Goal: Task Accomplishment & Management: Use online tool/utility

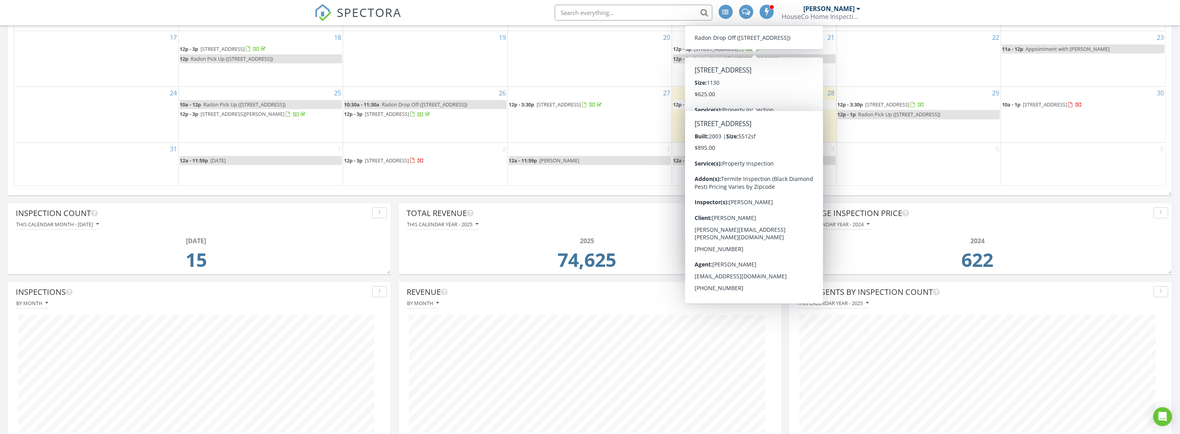
scroll to position [589, 0]
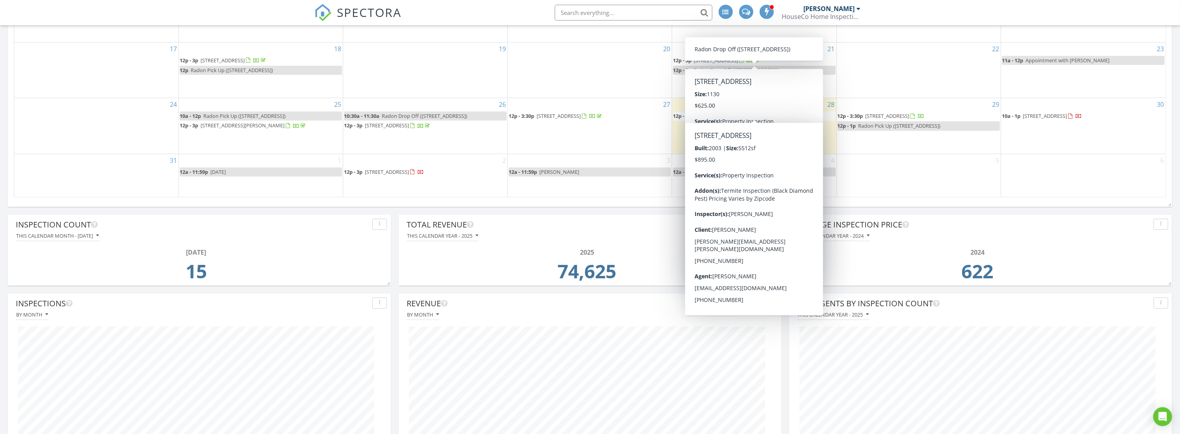
click at [588, 208] on div "Today Darrell Holdcroft 12:00 pm 540 Timber Rdg Ct, Lebanon Junction, KY 40150 …" at bounding box center [590, 92] width 1180 height 1111
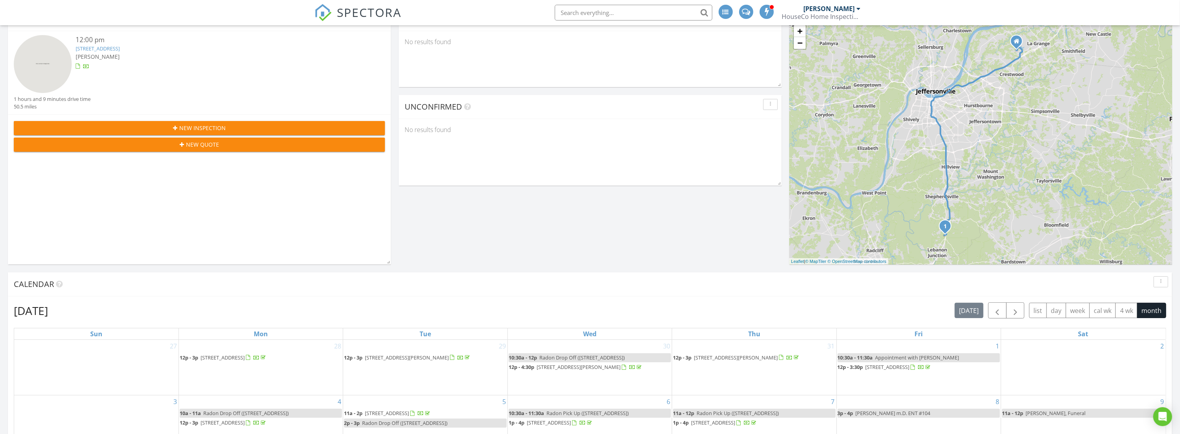
scroll to position [0, 0]
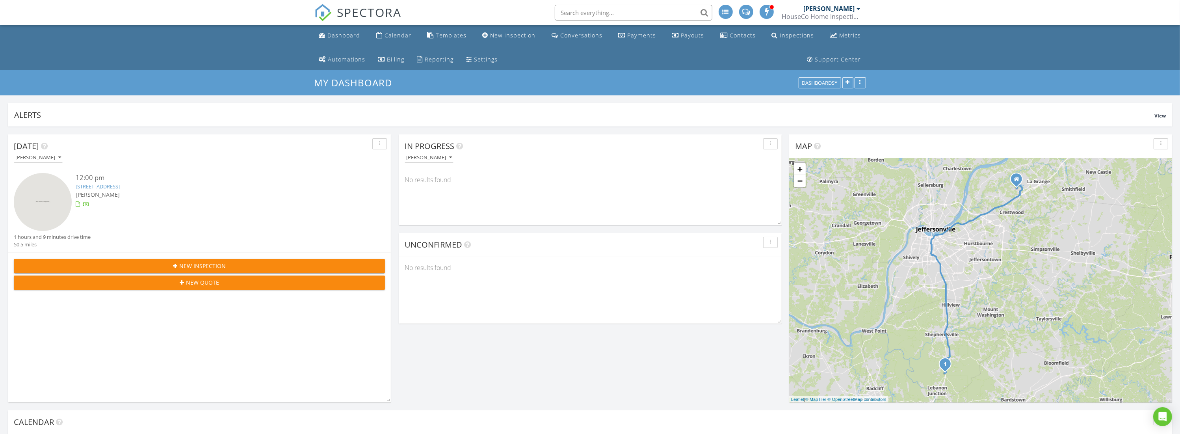
click at [120, 186] on link "540 Timber Rdg Ct, Lebanon Junction, KY 40150" at bounding box center [98, 186] width 44 height 7
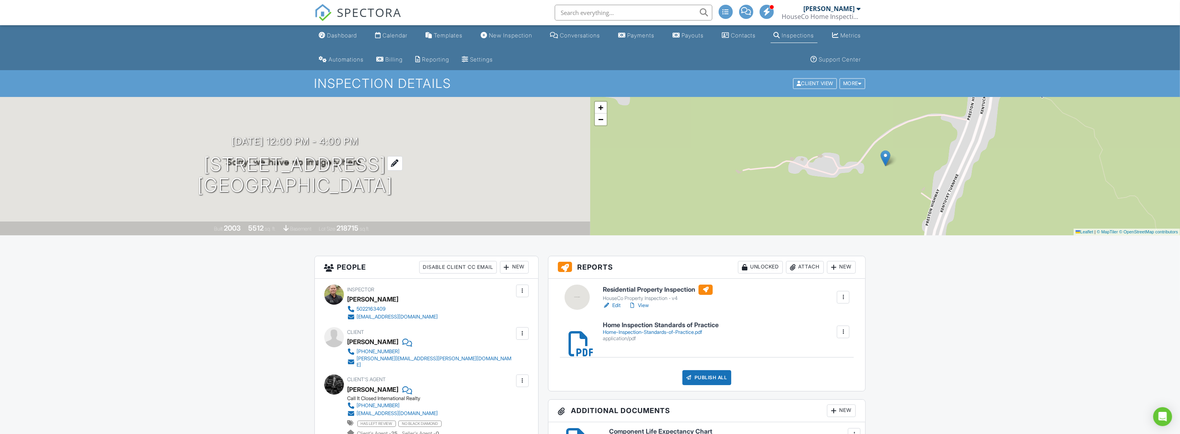
click at [303, 162] on h1 "[STREET_ADDRESS] [GEOGRAPHIC_DATA]" at bounding box center [294, 175] width 195 height 42
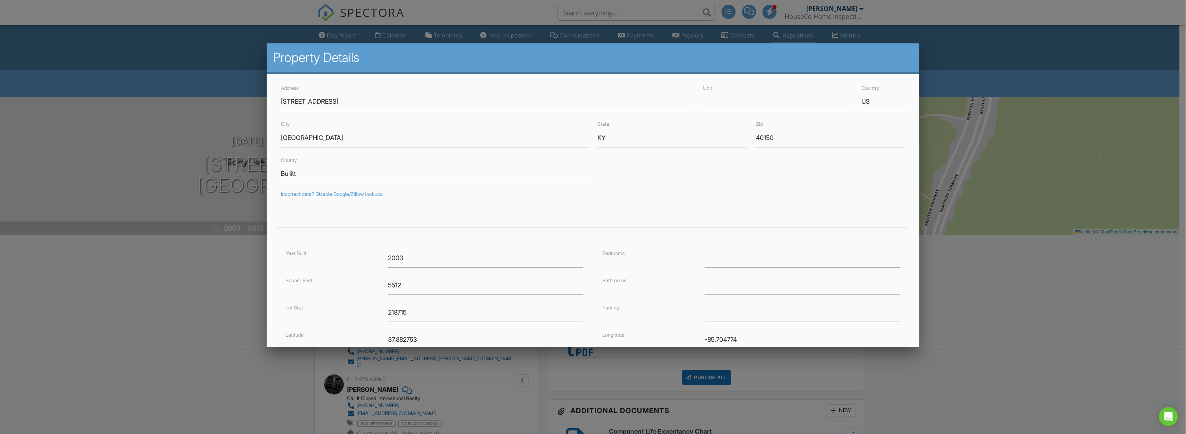
click at [226, 28] on div at bounding box center [593, 232] width 1186 height 542
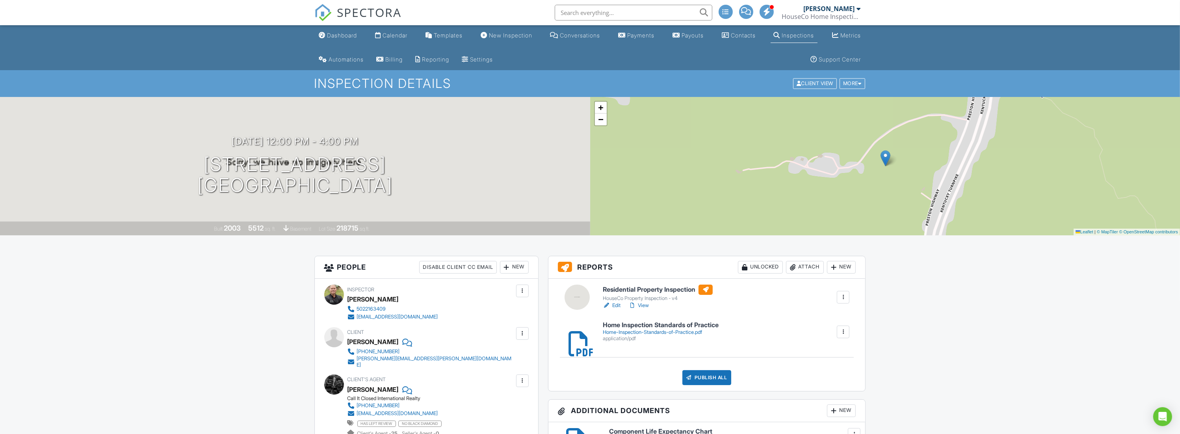
click at [616, 304] on link "Edit" at bounding box center [612, 305] width 18 height 8
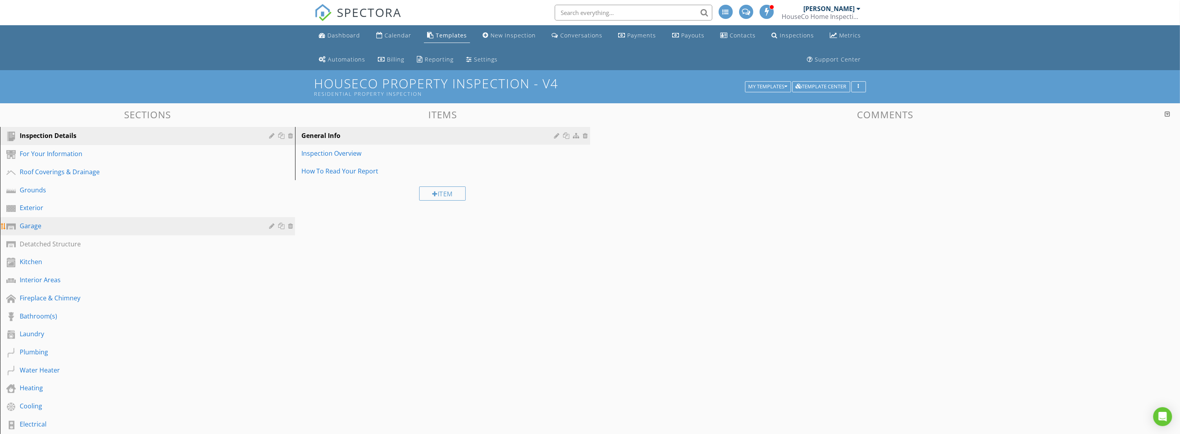
click at [80, 221] on div "Garage" at bounding box center [139, 225] width 238 height 9
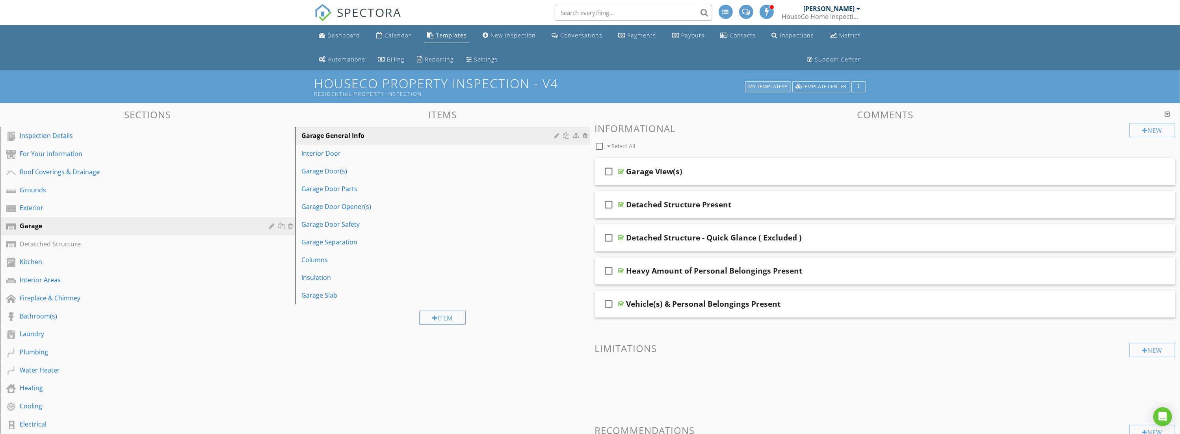
click at [777, 82] on button "My Templates" at bounding box center [768, 86] width 46 height 11
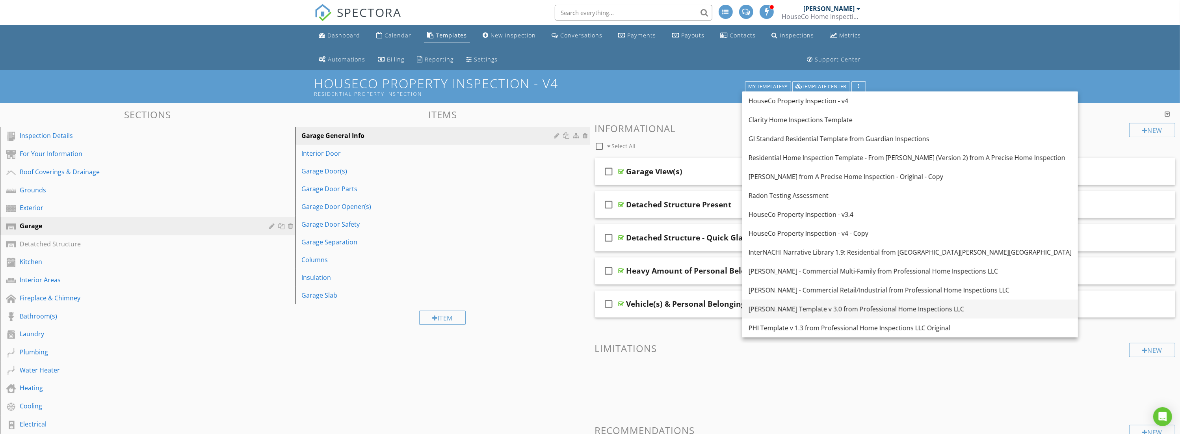
click at [841, 310] on div "[PERSON_NAME] Template v 3.0 from Professional Home Inspections LLC" at bounding box center [909, 308] width 323 height 9
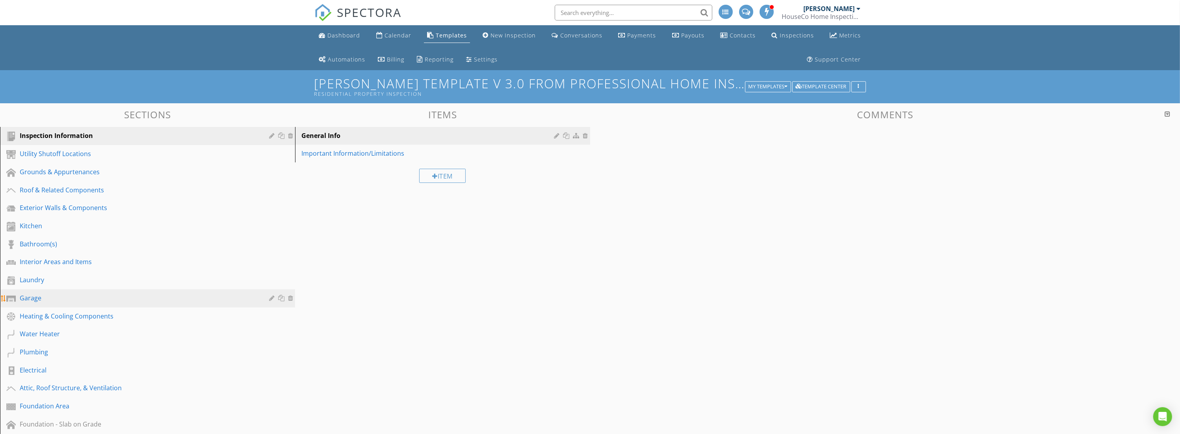
click at [36, 297] on div "Garage" at bounding box center [139, 297] width 238 height 9
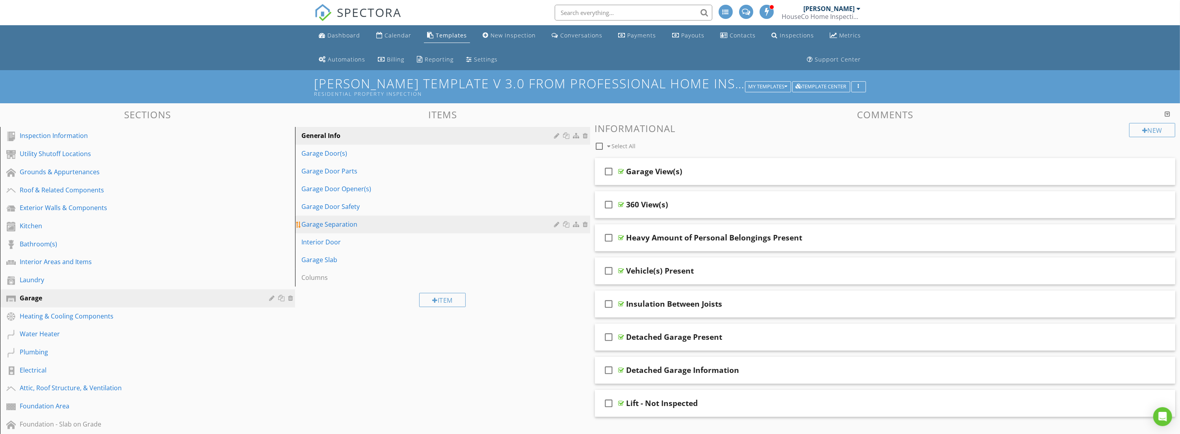
click at [368, 227] on div "Garage Separation" at bounding box center [428, 223] width 255 height 9
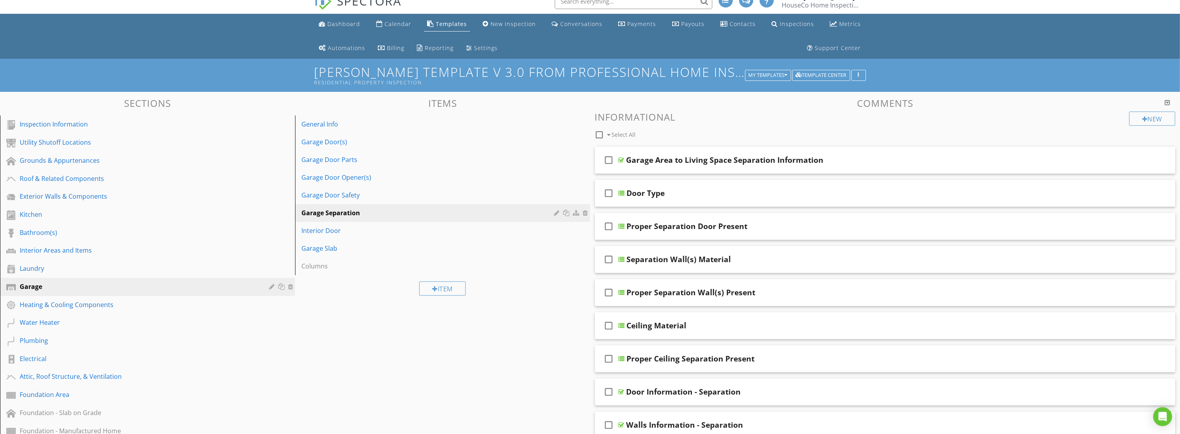
scroll to position [69, 0]
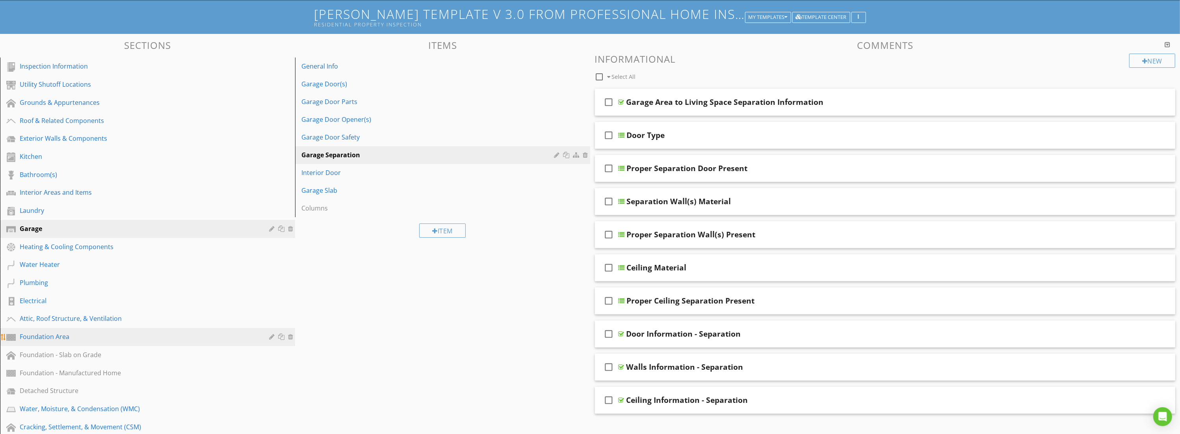
click at [178, 338] on div "Foundation Area" at bounding box center [153, 337] width 267 height 10
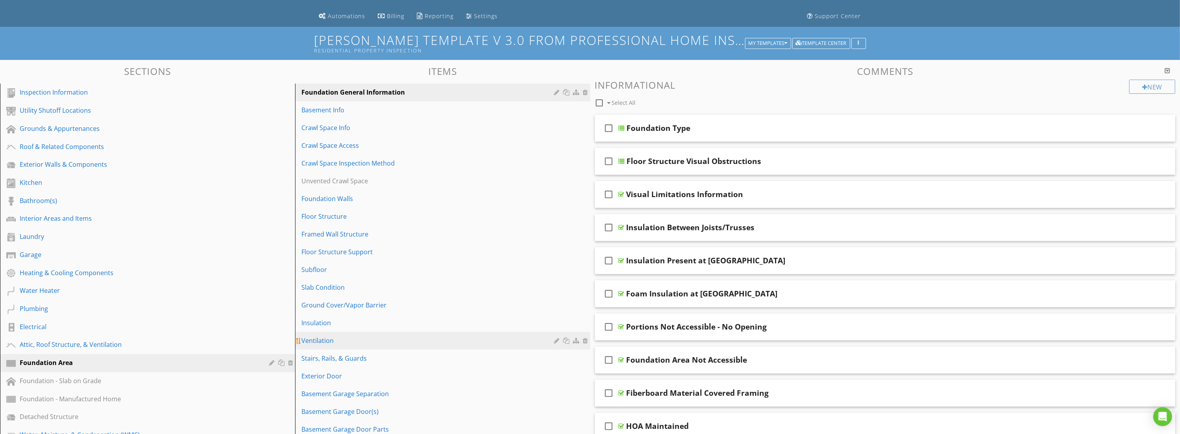
scroll to position [0, 0]
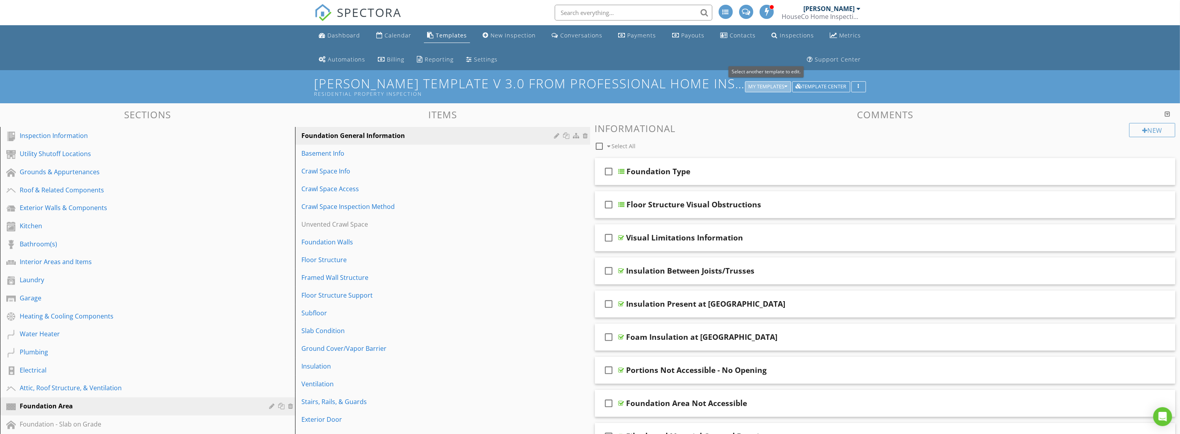
click at [768, 85] on div "My Templates" at bounding box center [767, 87] width 39 height 6
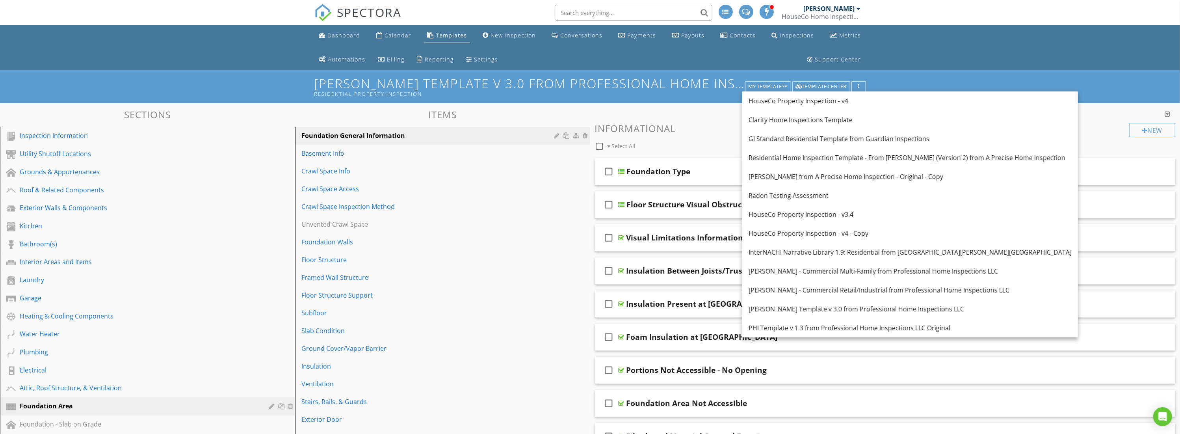
click at [937, 53] on ul "Dashboard Calendar Templates New Inspection Conversations Payments Payouts Cont…" at bounding box center [590, 47] width 1180 height 45
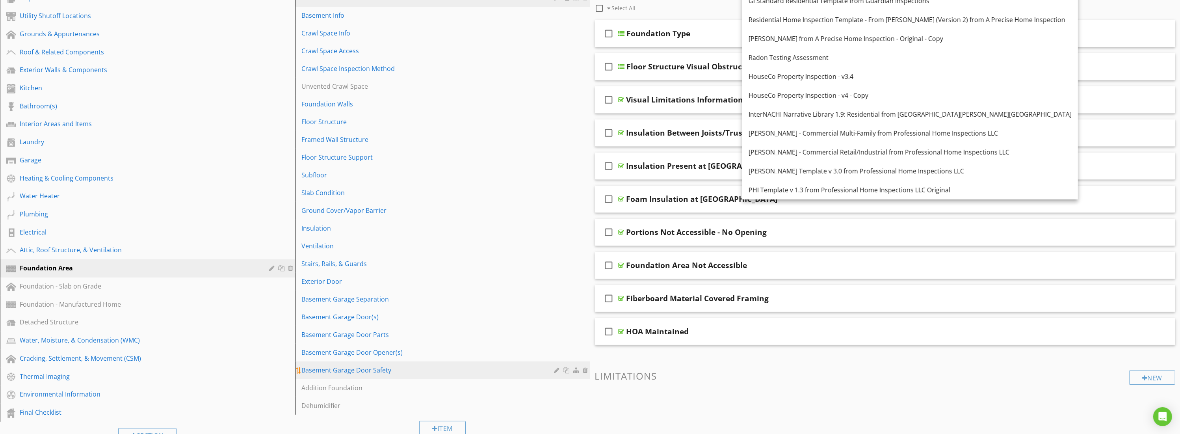
scroll to position [144, 0]
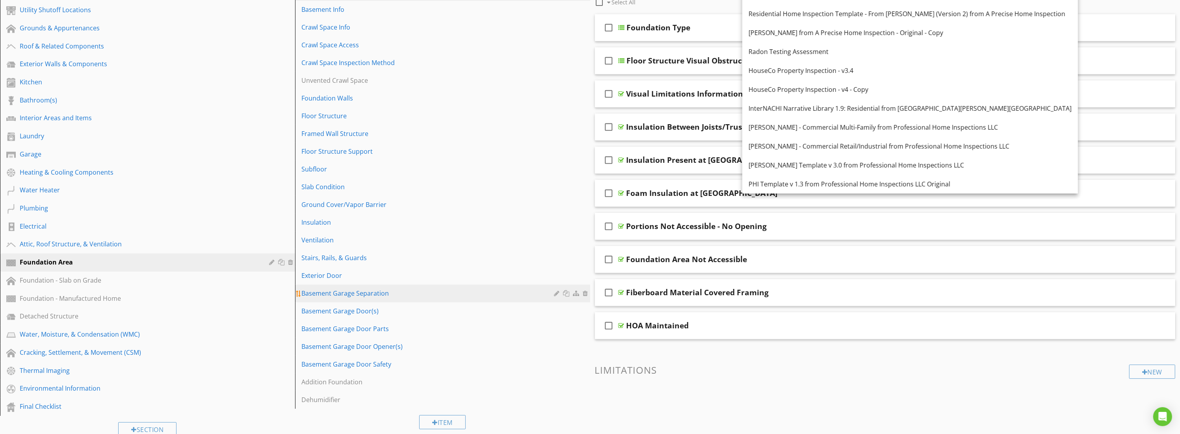
click at [399, 290] on div "Basement Garage Separation" at bounding box center [428, 292] width 255 height 9
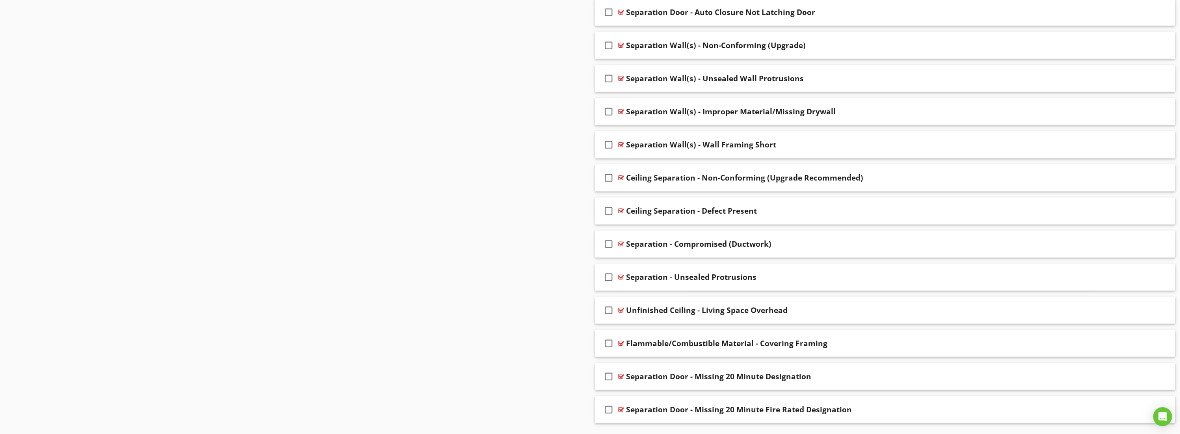
scroll to position [902, 0]
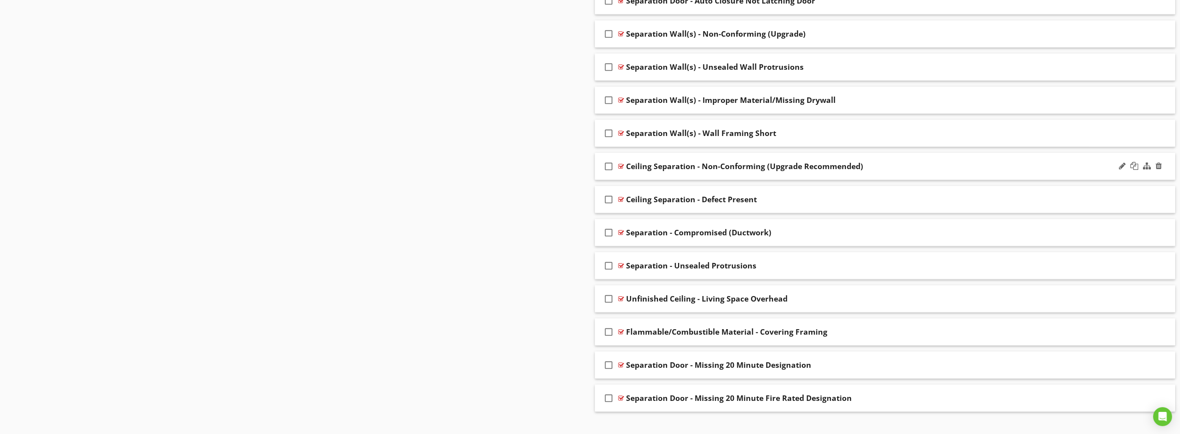
click at [911, 161] on div "Ceiling Separation - Non-Conforming (Upgrade Recommended)" at bounding box center [837, 165] width 423 height 9
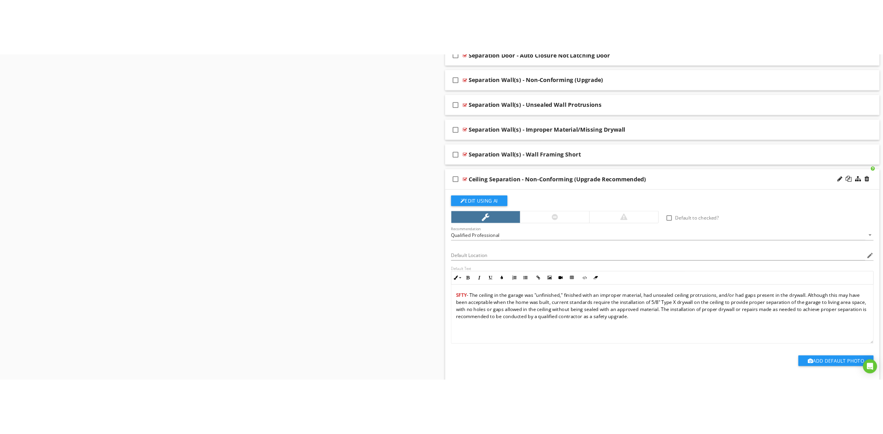
scroll to position [882, 0]
